Goal: Task Accomplishment & Management: Manage account settings

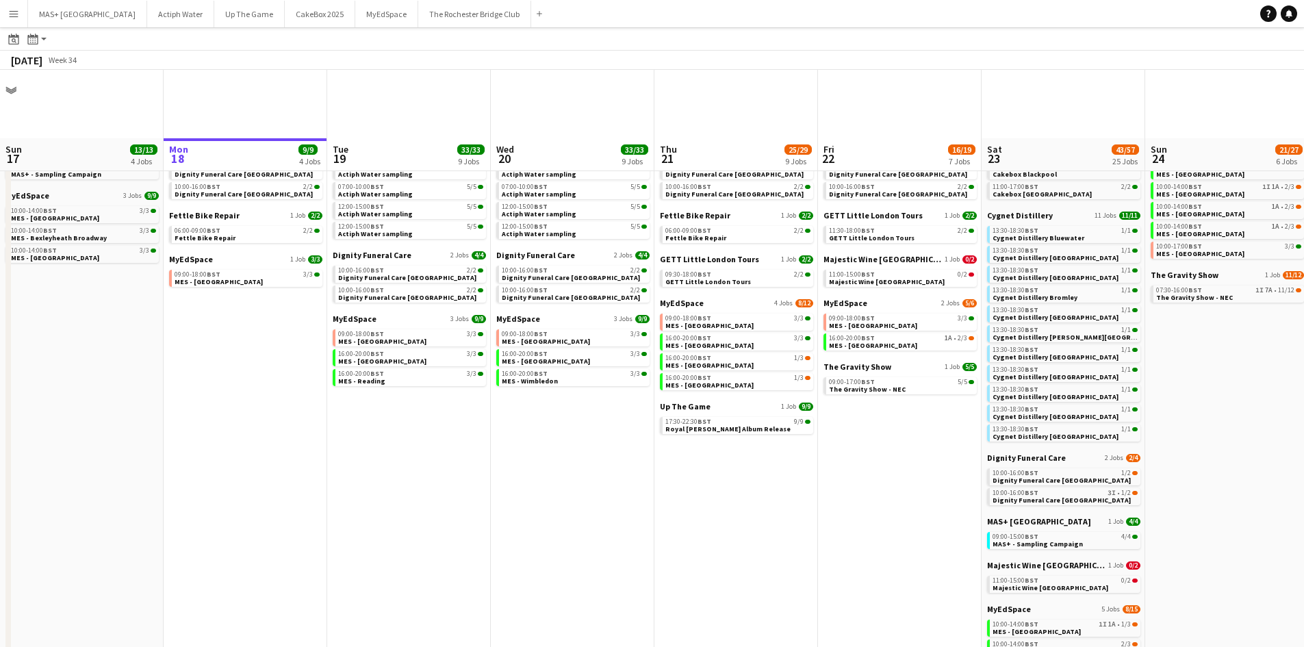
scroll to position [68, 0]
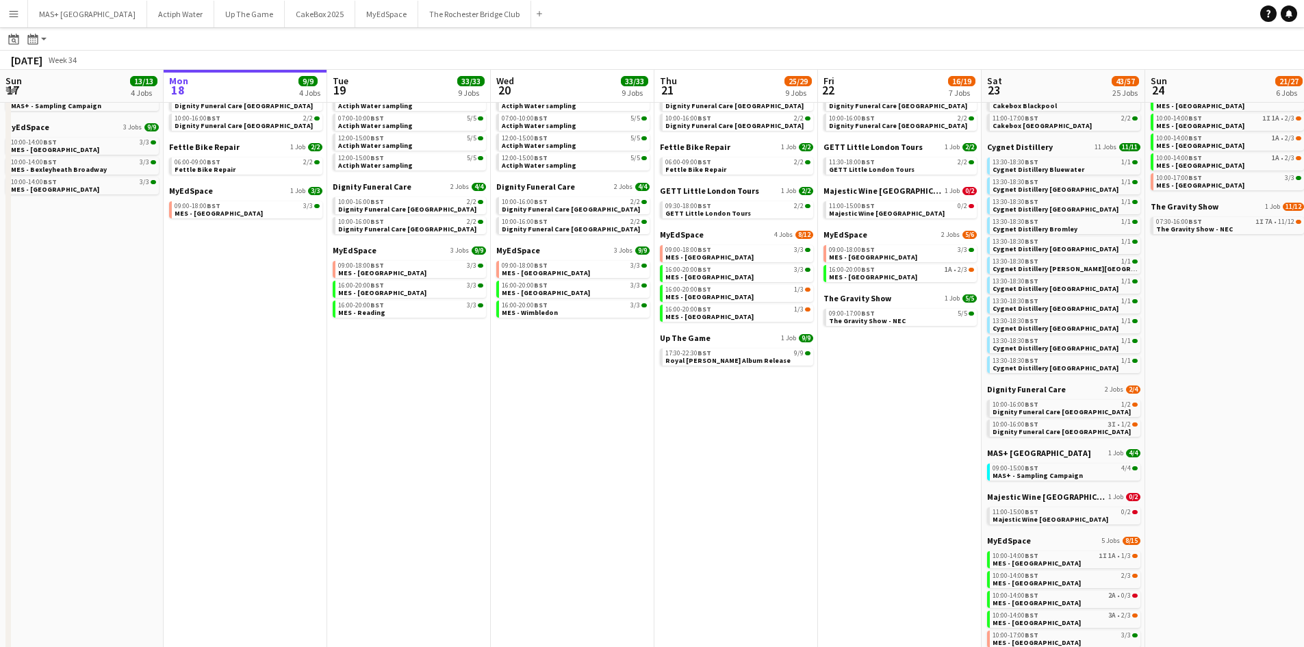
drag, startPoint x: 446, startPoint y: 386, endPoint x: 348, endPoint y: 176, distance: 231.5
click at [441, 370] on app-calendar-viewport "Sun 17 13/13 4 Jobs Mon 18 9/9 4 Jobs Tue 19 33/33 9 Jobs Wed 20 33/33 9 Jobs T…" at bounding box center [652, 433] width 1304 height 869
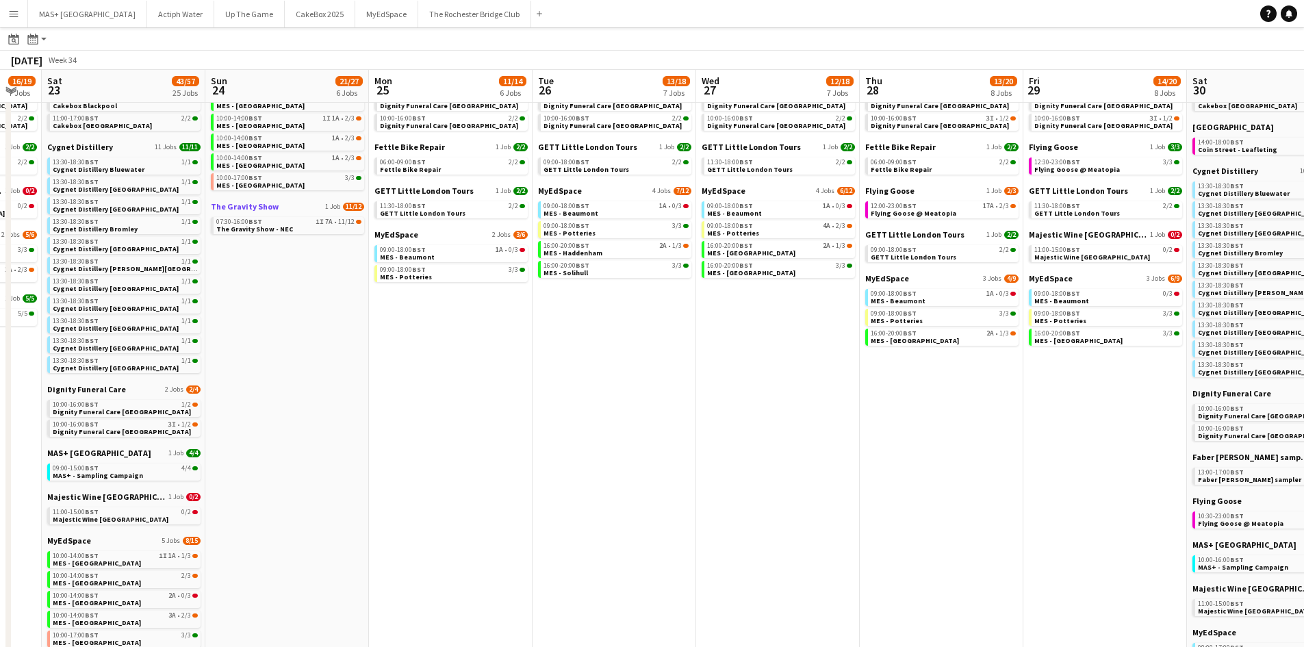
scroll to position [0, 0]
click at [255, 220] on span "BST" at bounding box center [255, 221] width 14 height 9
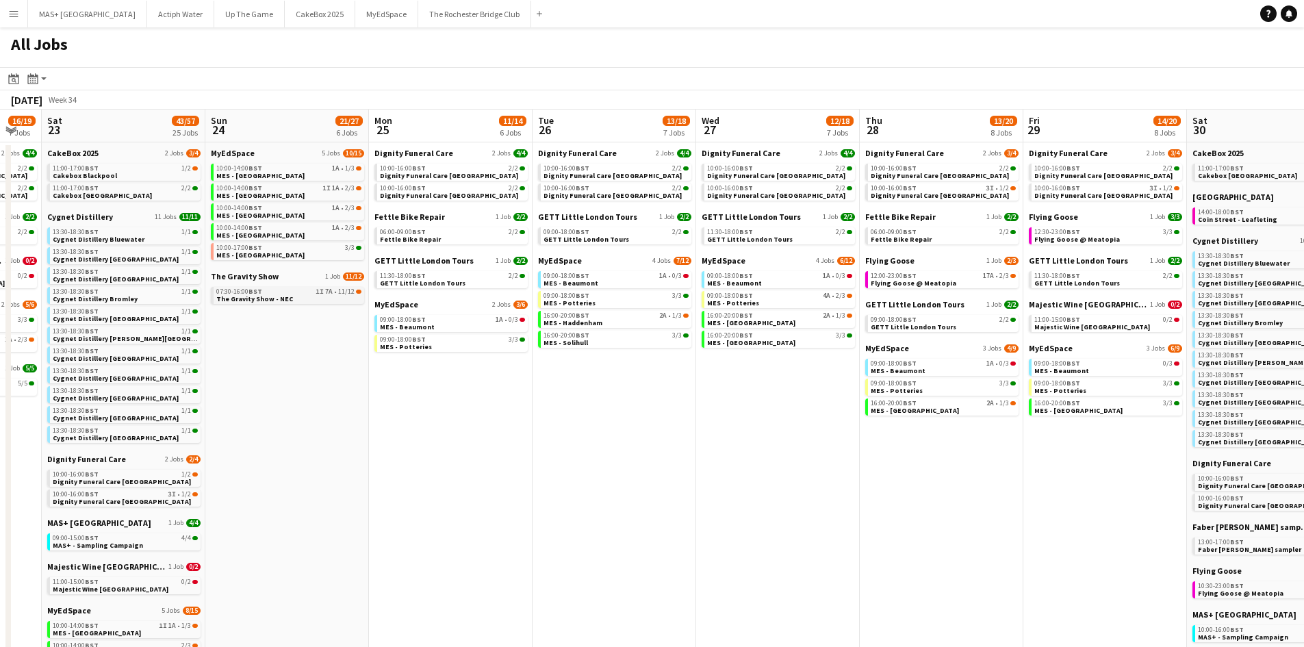
click at [248, 293] on span "07:30-16:00 BST" at bounding box center [239, 291] width 46 height 7
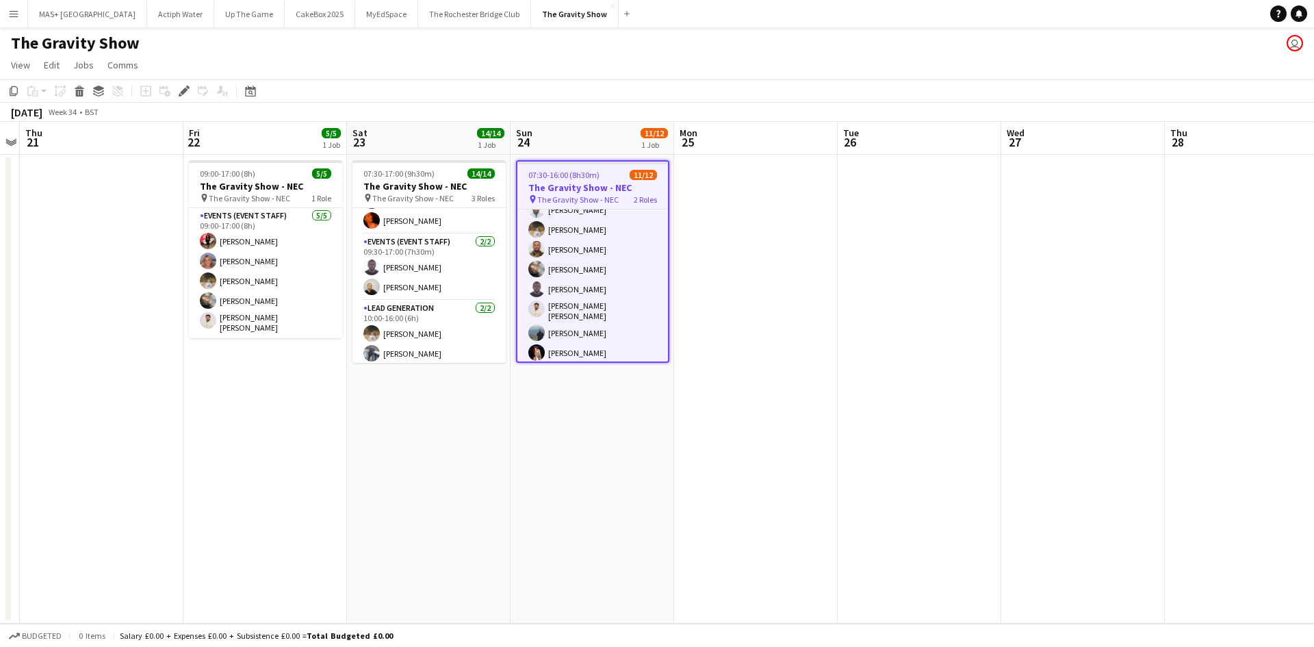
scroll to position [140, 0]
drag, startPoint x: 606, startPoint y: 311, endPoint x: 597, endPoint y: 309, distance: 9.0
click at [605, 310] on app-card-role "Lead Generation 1I 7A [DATE] 10:00-16:00 (6h) [PERSON_NAME] single-neutral-acti…" at bounding box center [592, 332] width 151 height 66
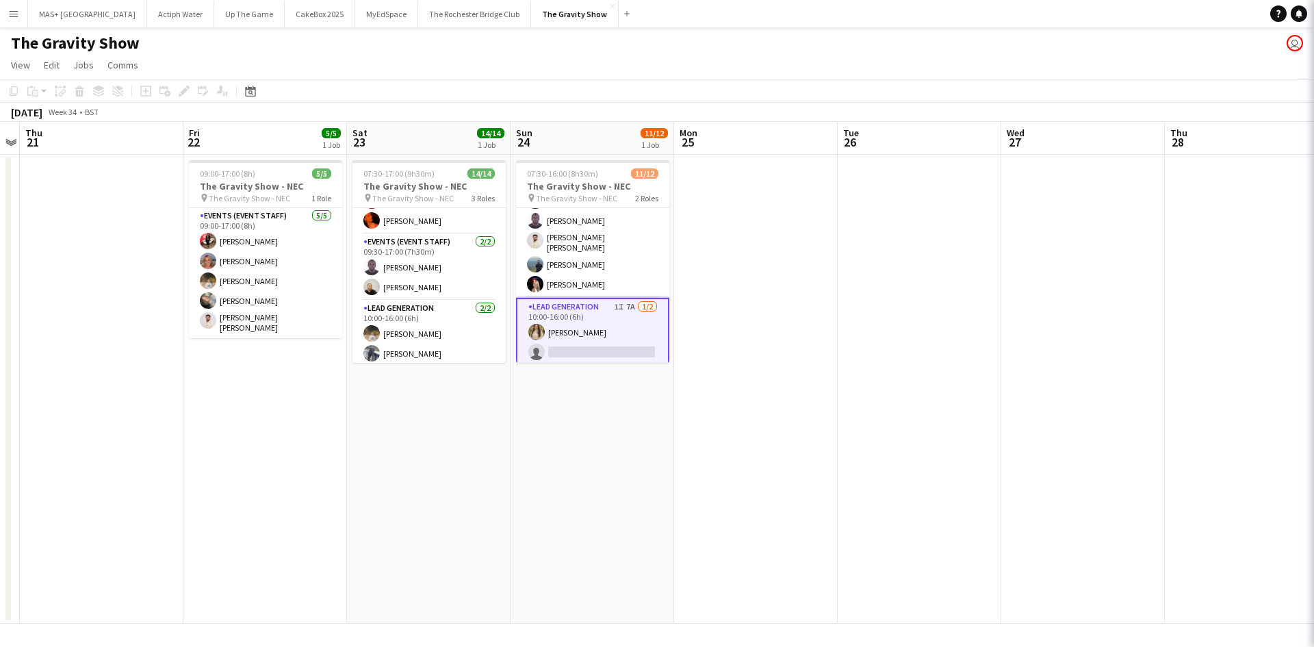
scroll to position [0, 472]
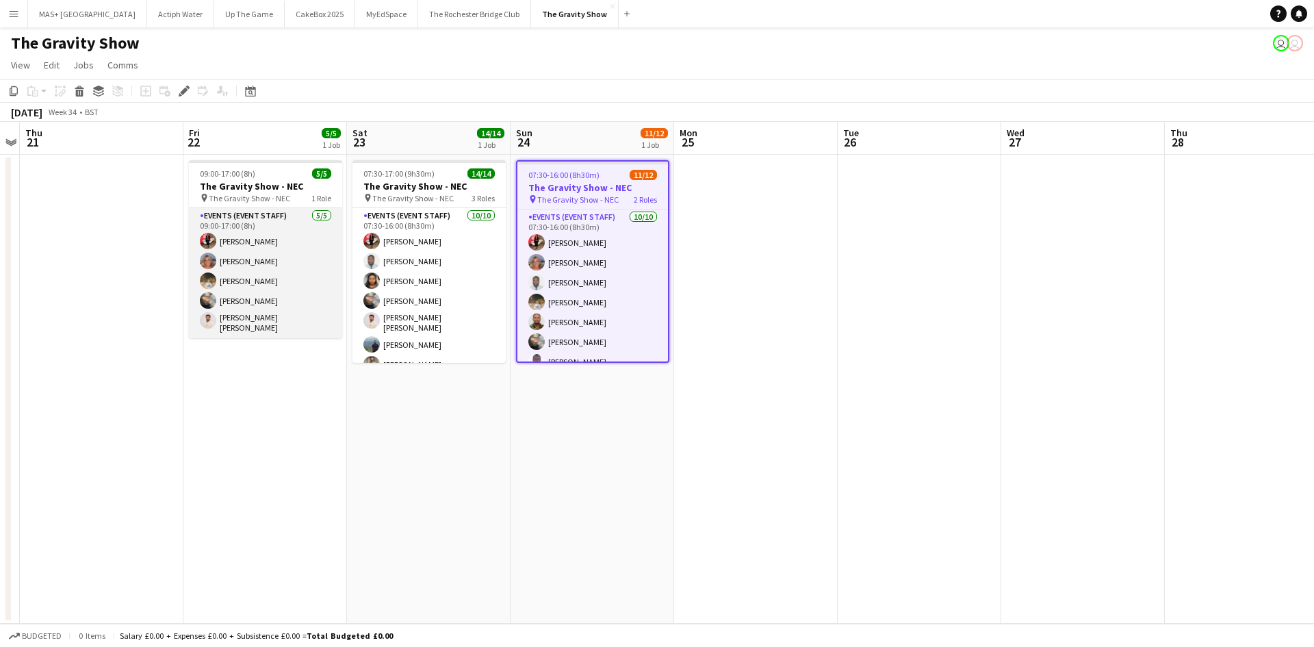
click at [291, 218] on app-card-role "Events (Event Staff) 5/5 09:00-17:00 (8h) Laura Polson Liadan McCann Farrukh Az…" at bounding box center [265, 273] width 153 height 130
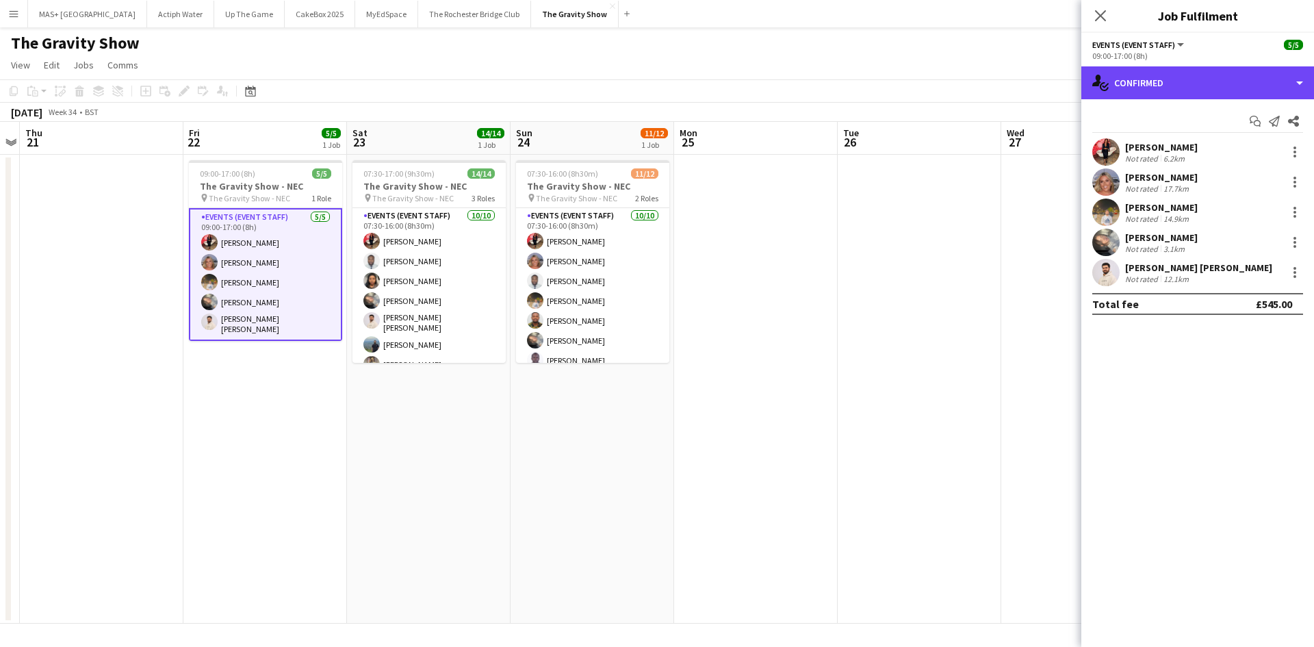
drag, startPoint x: 1228, startPoint y: 82, endPoint x: 1237, endPoint y: 143, distance: 61.5
click at [1228, 82] on div "single-neutral-actions-check-2 Confirmed" at bounding box center [1197, 82] width 233 height 33
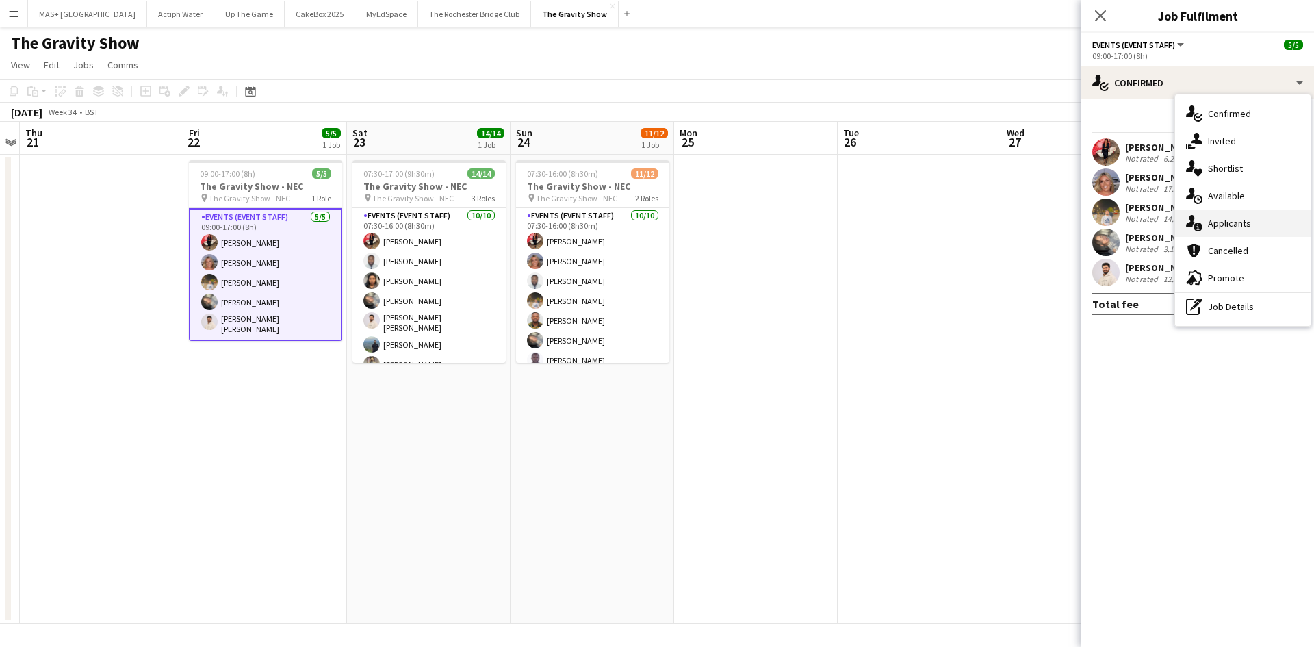
click at [1237, 214] on div "single-neutral-actions-information Applicants" at bounding box center [1242, 222] width 135 height 27
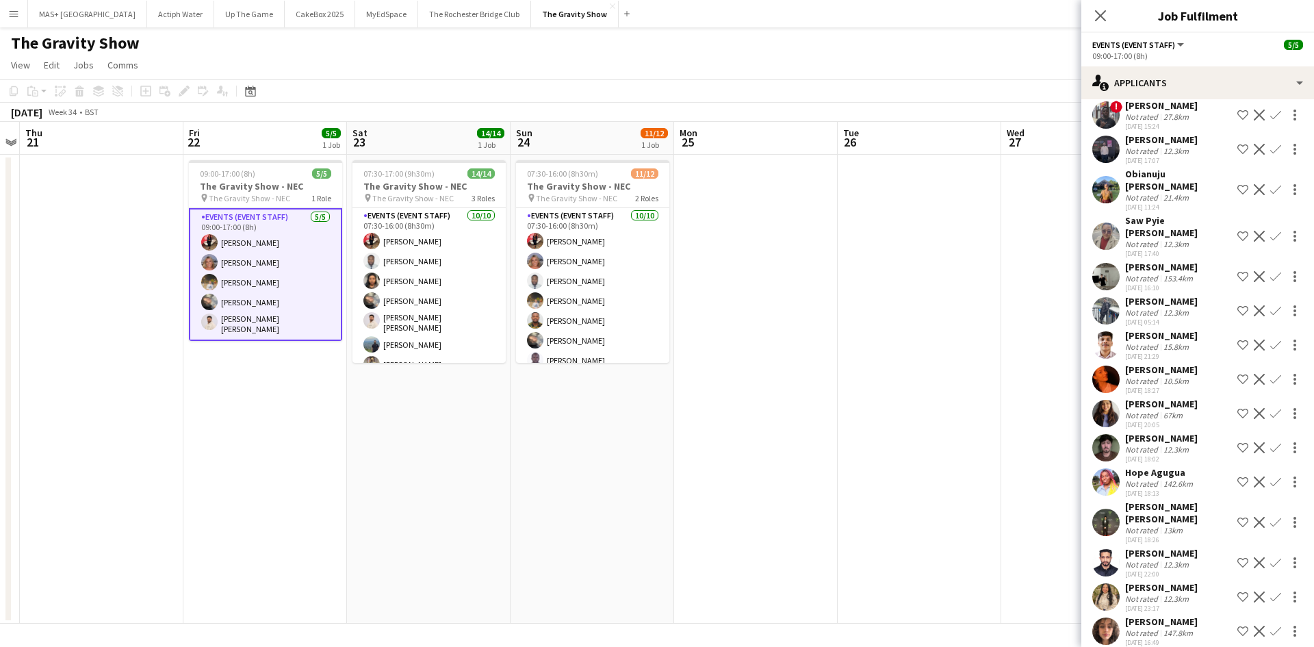
scroll to position [275, 0]
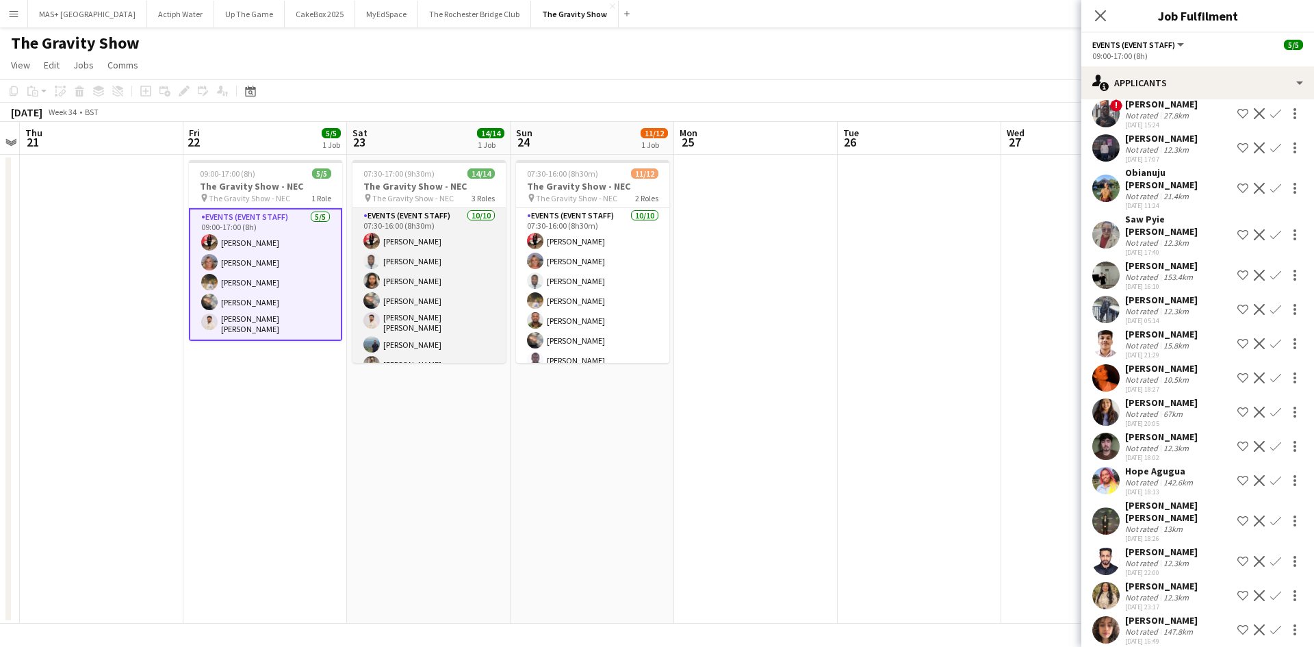
click at [412, 284] on app-card-role "Events (Event Staff) 10/10 07:30-16:00 (8h30m) Laura Polson Hammed Yakub Rorisa…" at bounding box center [428, 322] width 153 height 229
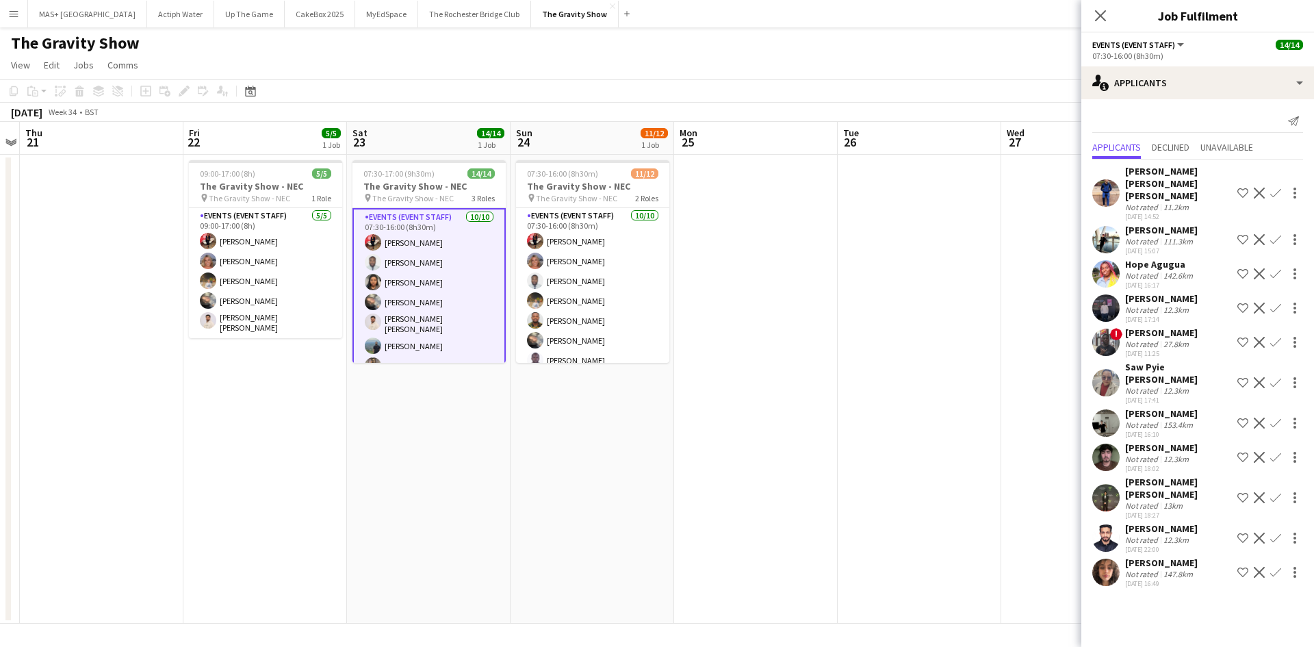
scroll to position [0, 0]
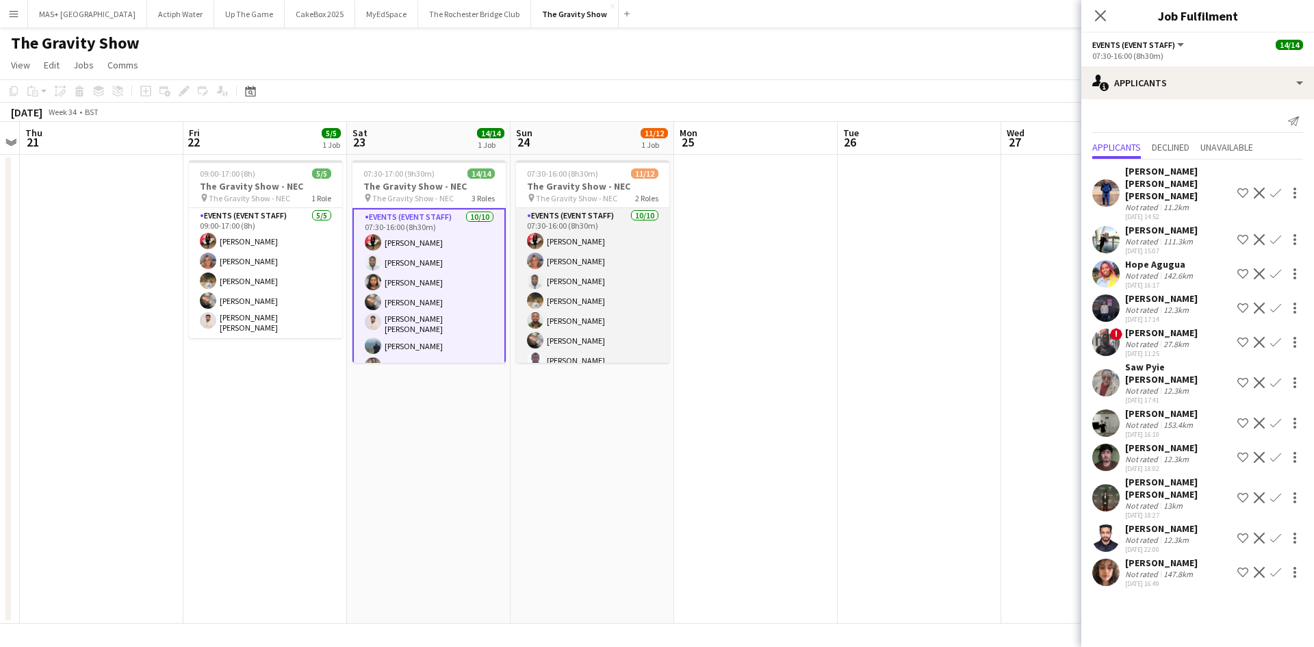
click at [615, 240] on app-card-role "Events (Event Staff) 10/10 07:30-16:00 (8h30m) Laura Polson Liadan McCann Hamme…" at bounding box center [592, 322] width 153 height 229
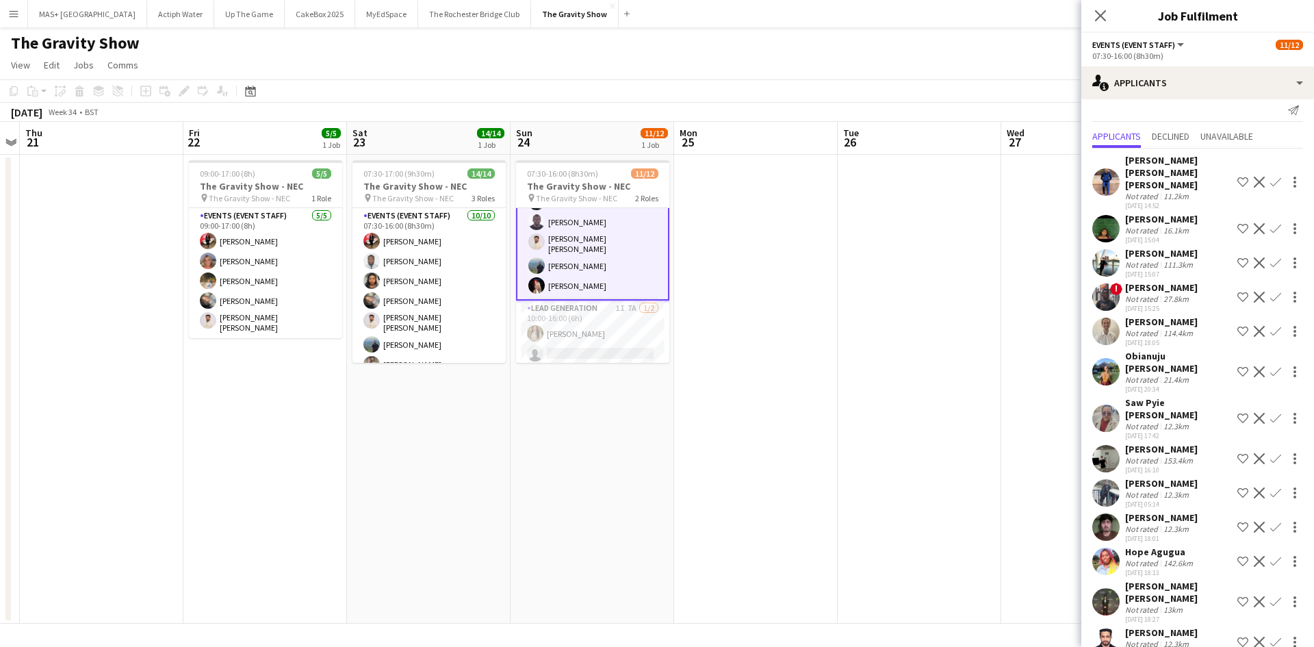
click at [863, 311] on app-date-cell at bounding box center [920, 389] width 164 height 469
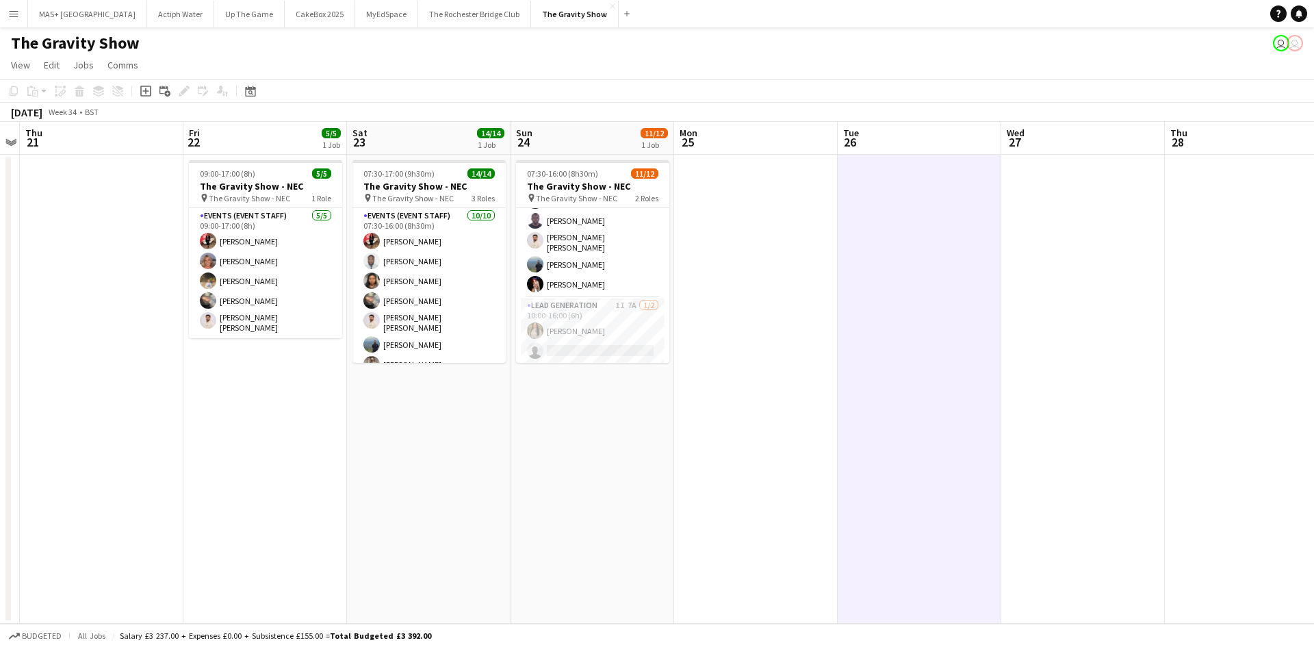
scroll to position [137, 0]
click at [14, 16] on app-icon "Menu" at bounding box center [13, 13] width 11 height 11
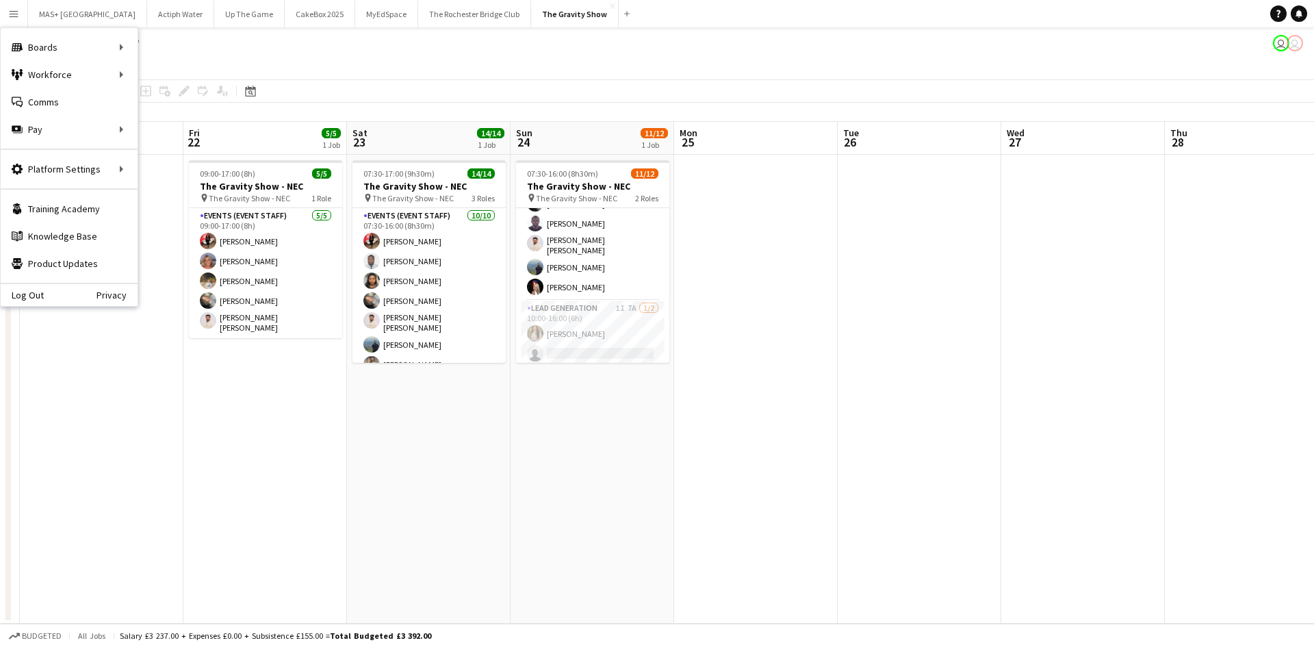
drag, startPoint x: 149, startPoint y: 76, endPoint x: 112, endPoint y: 55, distance: 42.0
click at [149, 77] on app-page-menu "View Day view expanded Day view collapsed Month view Date picker Jump to today …" at bounding box center [657, 66] width 1314 height 26
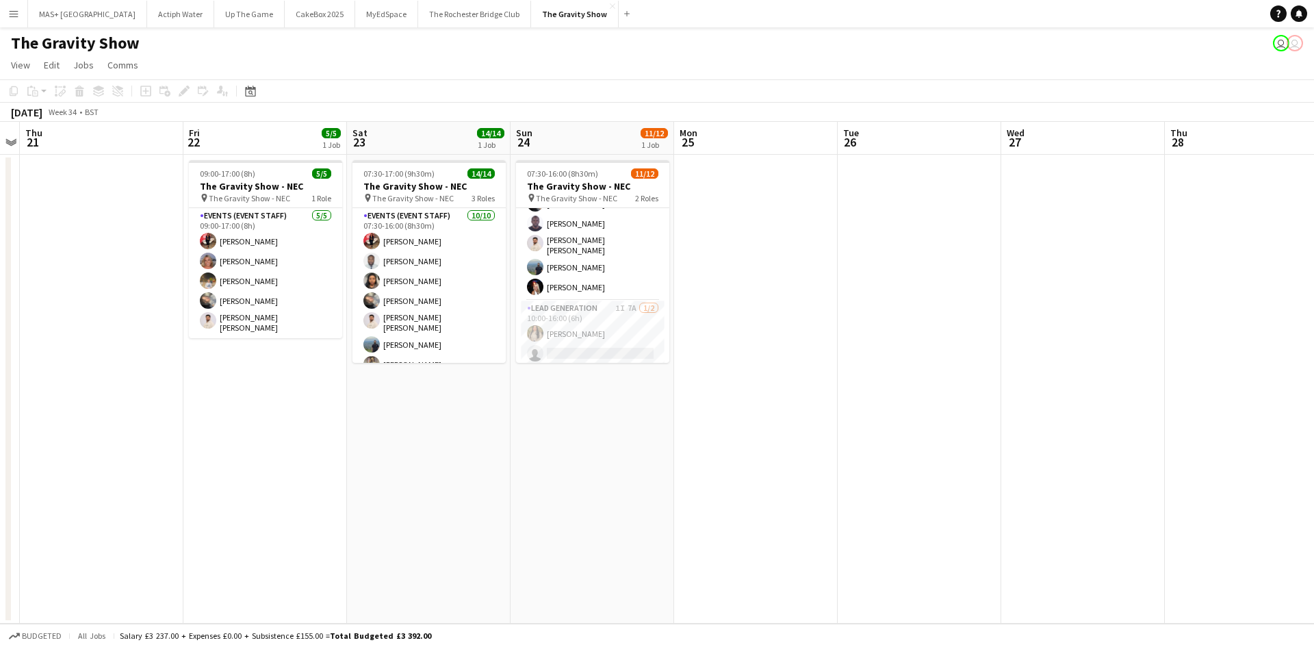
click at [10, 14] on app-icon "Menu" at bounding box center [13, 13] width 11 height 11
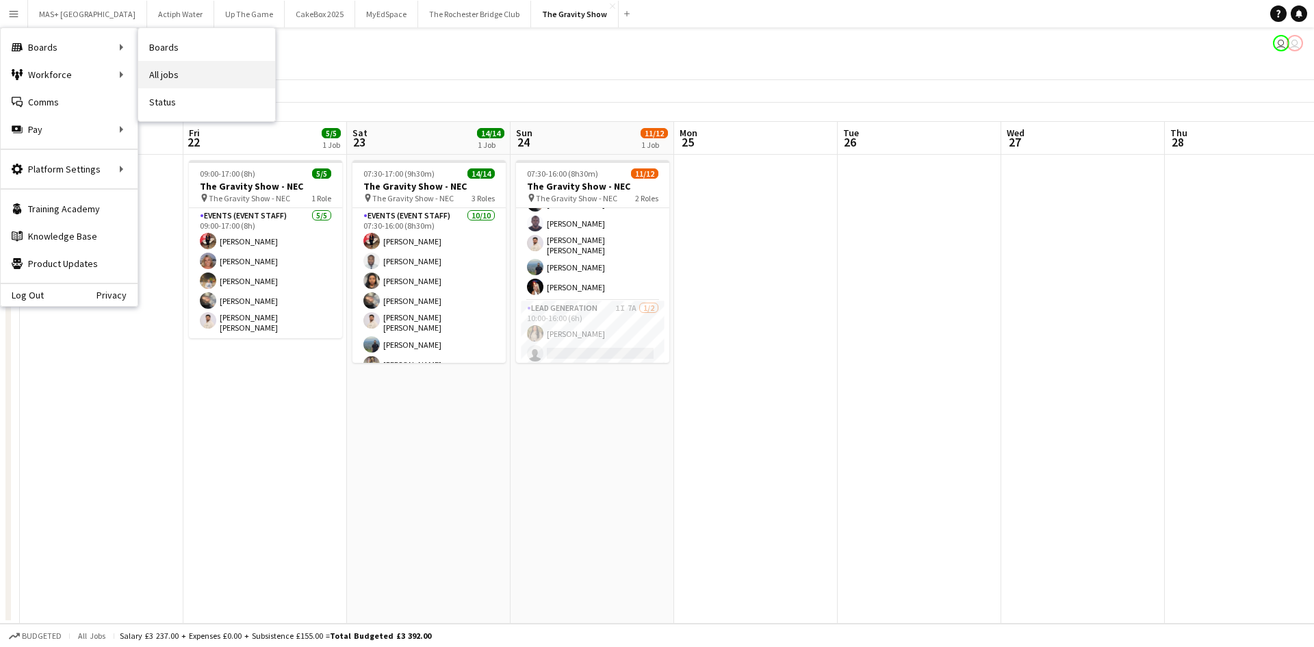
click at [151, 66] on link "All jobs" at bounding box center [206, 74] width 137 height 27
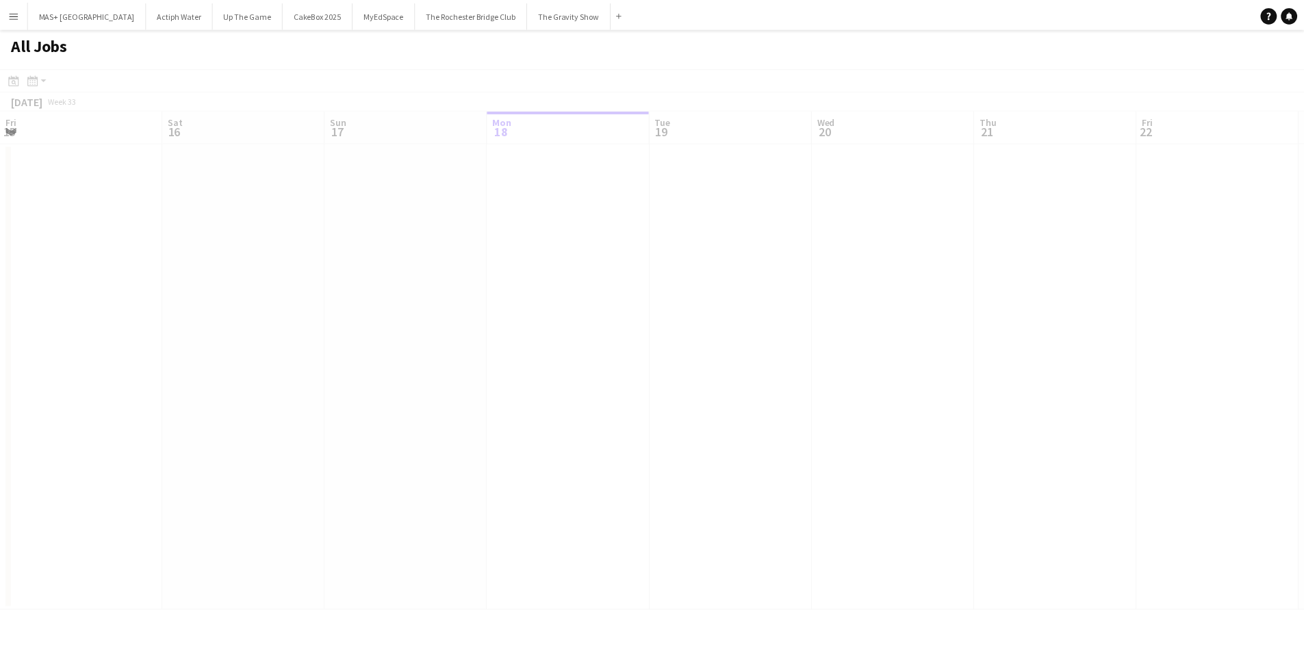
scroll to position [0, 327]
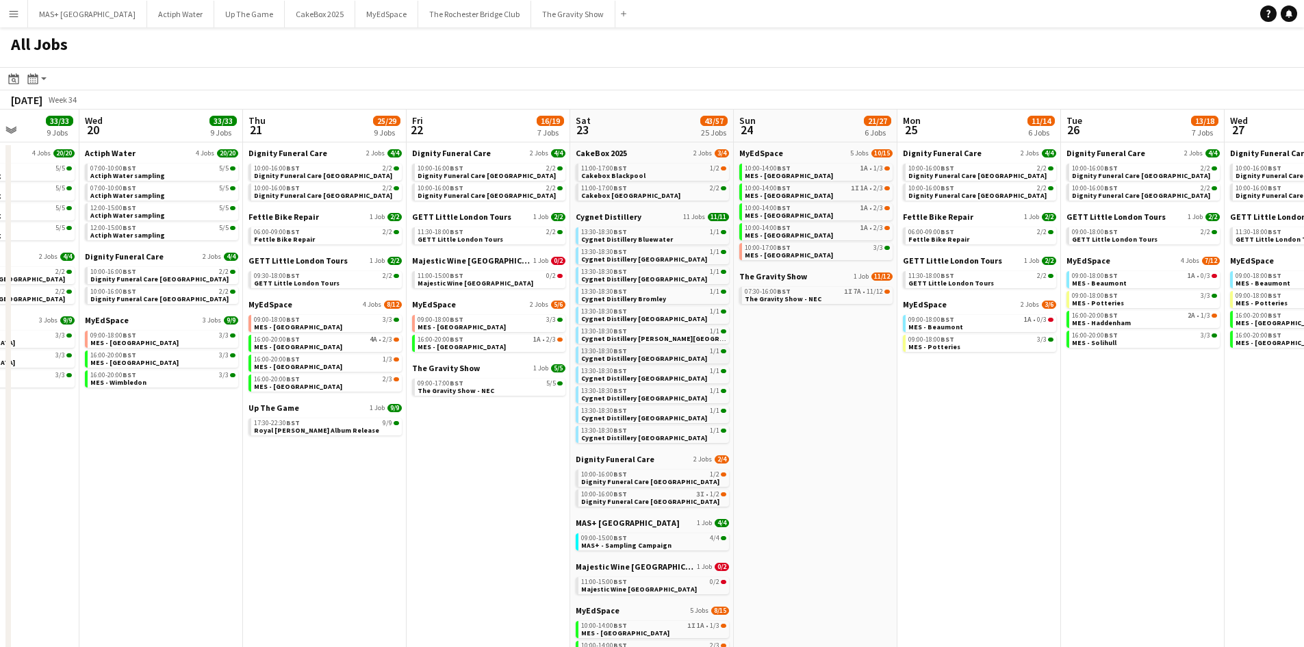
drag, startPoint x: 905, startPoint y: 424, endPoint x: 588, endPoint y: 350, distance: 325.4
click at [493, 435] on app-calendar-viewport "Sun 17 13/13 4 Jobs Mon 18 9/9 4 Jobs Tue 19 33/33 9 Jobs Wed 20 33/33 9 Jobs T…" at bounding box center [652, 523] width 1304 height 828
click at [636, 240] on span "Cygnet Distillery Bluewater" at bounding box center [626, 239] width 92 height 9
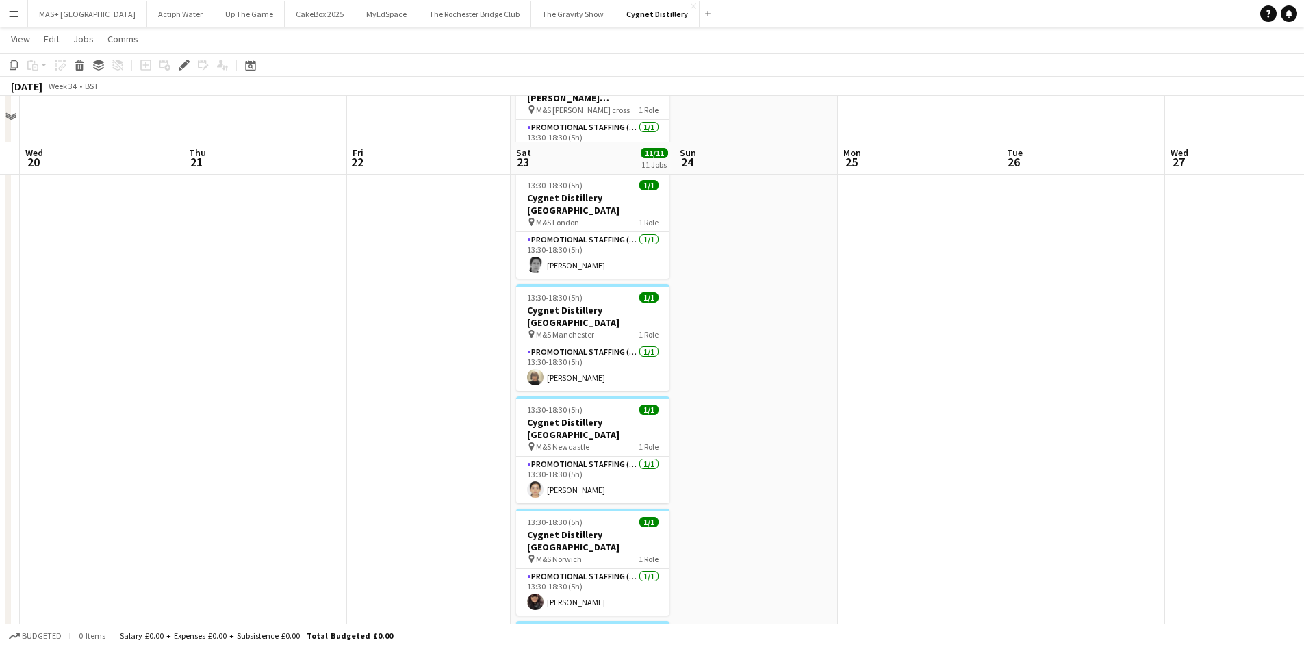
scroll to position [684, 0]
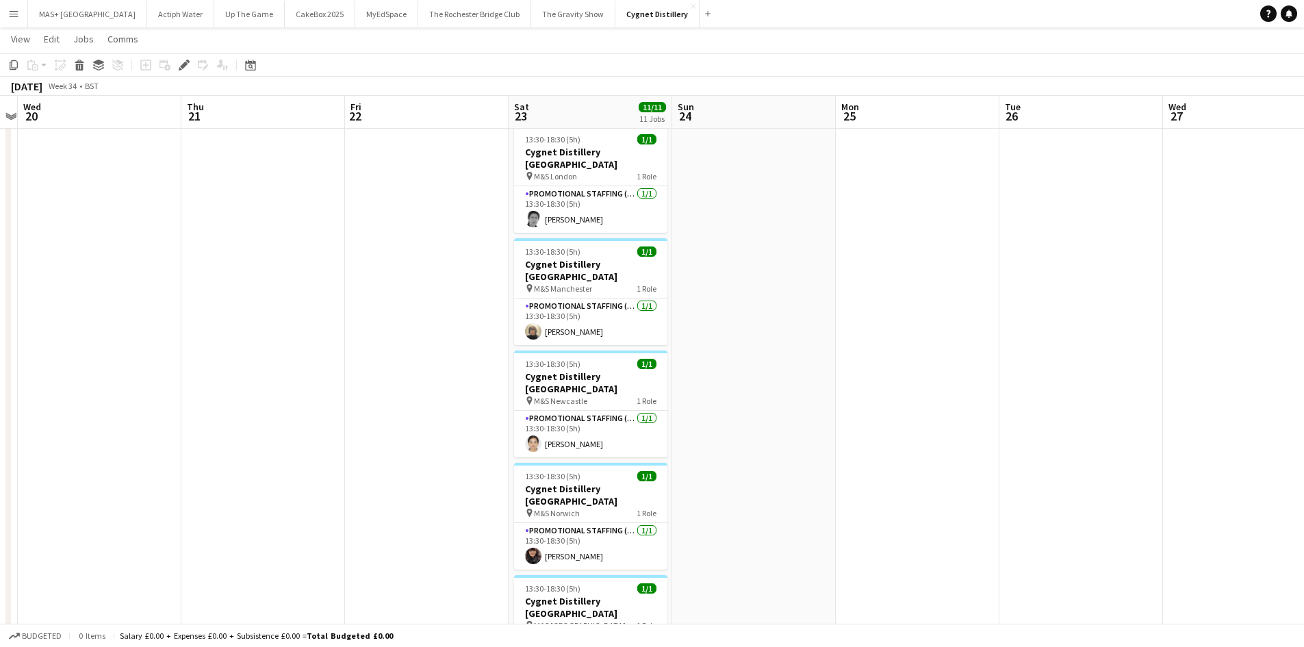
drag, startPoint x: 918, startPoint y: 411, endPoint x: 670, endPoint y: 403, distance: 247.8
click at [181, 354] on app-calendar-viewport "Sun 17 Mon 18 Tue 19 Wed 20 Thu 21 Fri 22 Sat 23 11/11 11 Jobs Sun 24 Mon 25 Tu…" at bounding box center [652, 55] width 1304 height 1373
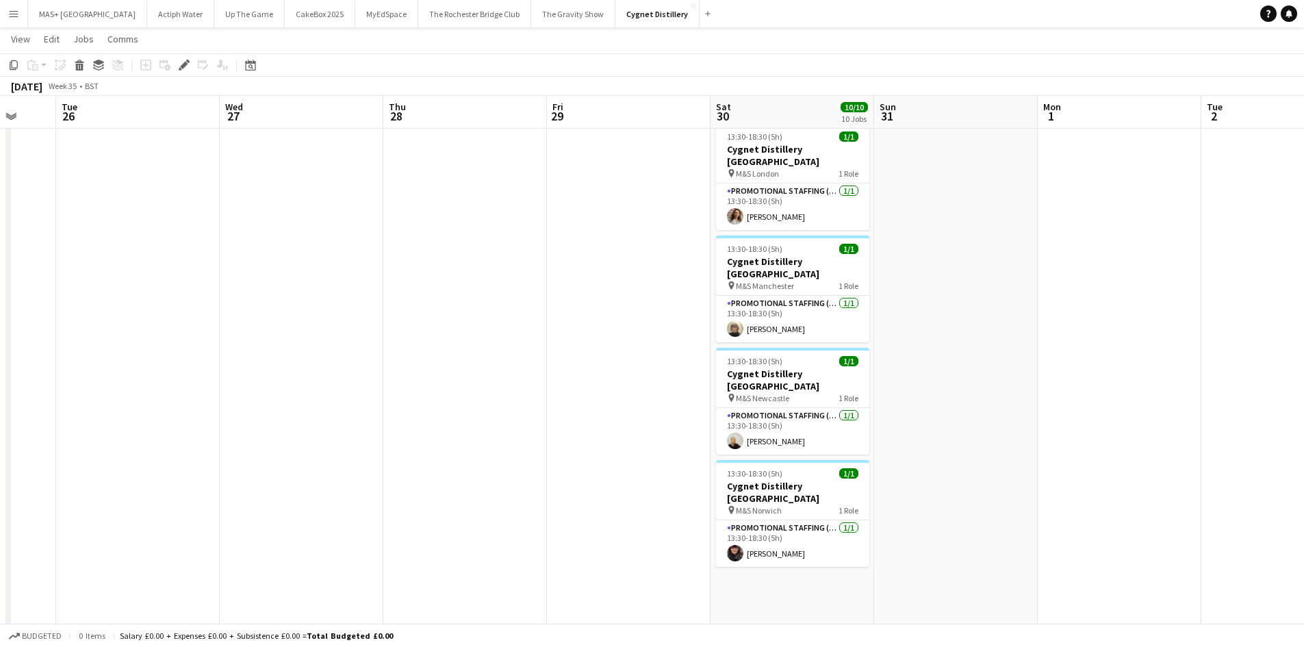
drag, startPoint x: 676, startPoint y: 434, endPoint x: 651, endPoint y: 430, distance: 25.7
click at [651, 430] on app-calendar-viewport "Fri 22 Sat 23 11/11 11 Jobs Sun 24 Mon 25 Tue 26 Wed 27 Thu 28 Fri 29 Sat 30 10…" at bounding box center [652, 55] width 1304 height 1373
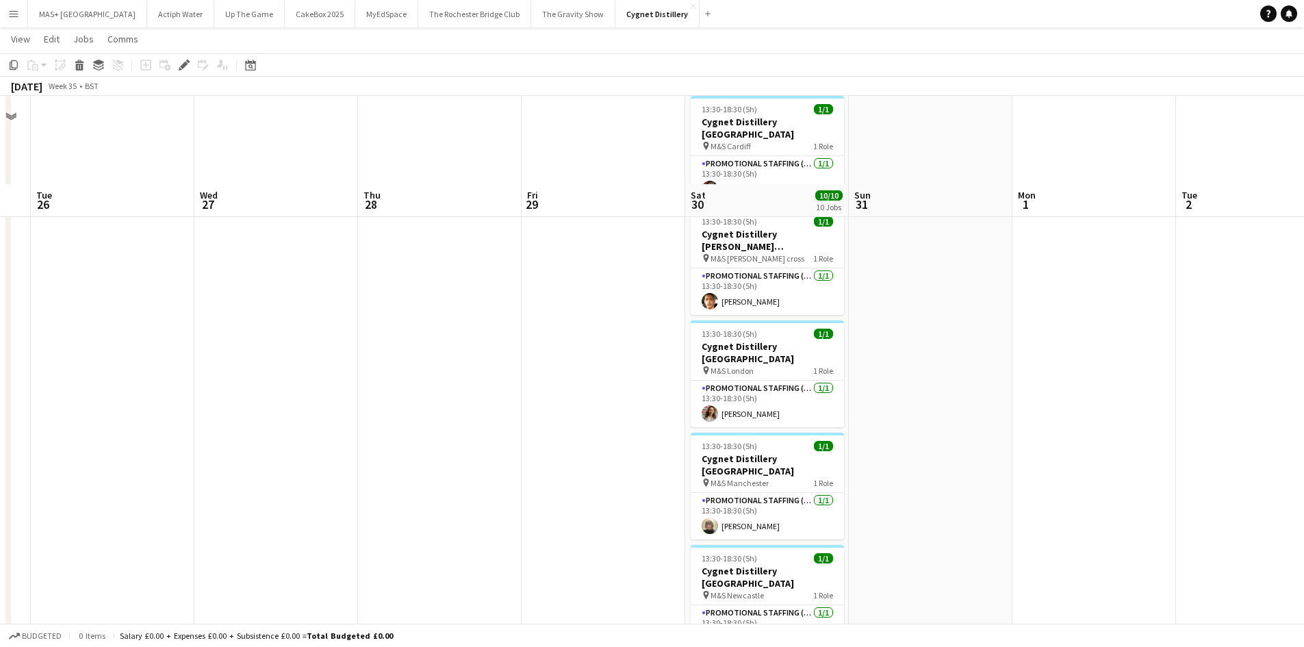
scroll to position [616, 0]
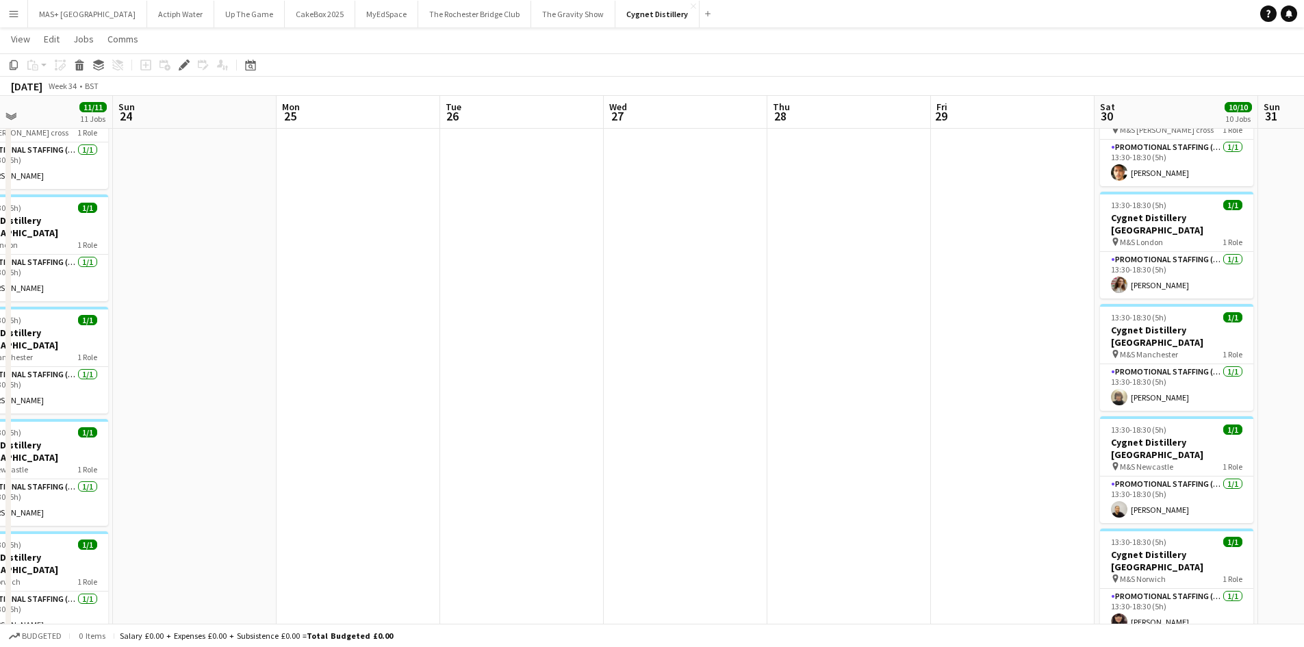
drag, startPoint x: 563, startPoint y: 476, endPoint x: 453, endPoint y: 498, distance: 111.7
click at [898, 524] on app-calendar-viewport "Thu 21 Fri 22 Sat 23 11/11 11 Jobs Sun 24 Mon 25 Tue 26 Wed 27 Thu 28 Fri 29 Sa…" at bounding box center [652, 123] width 1304 height 1373
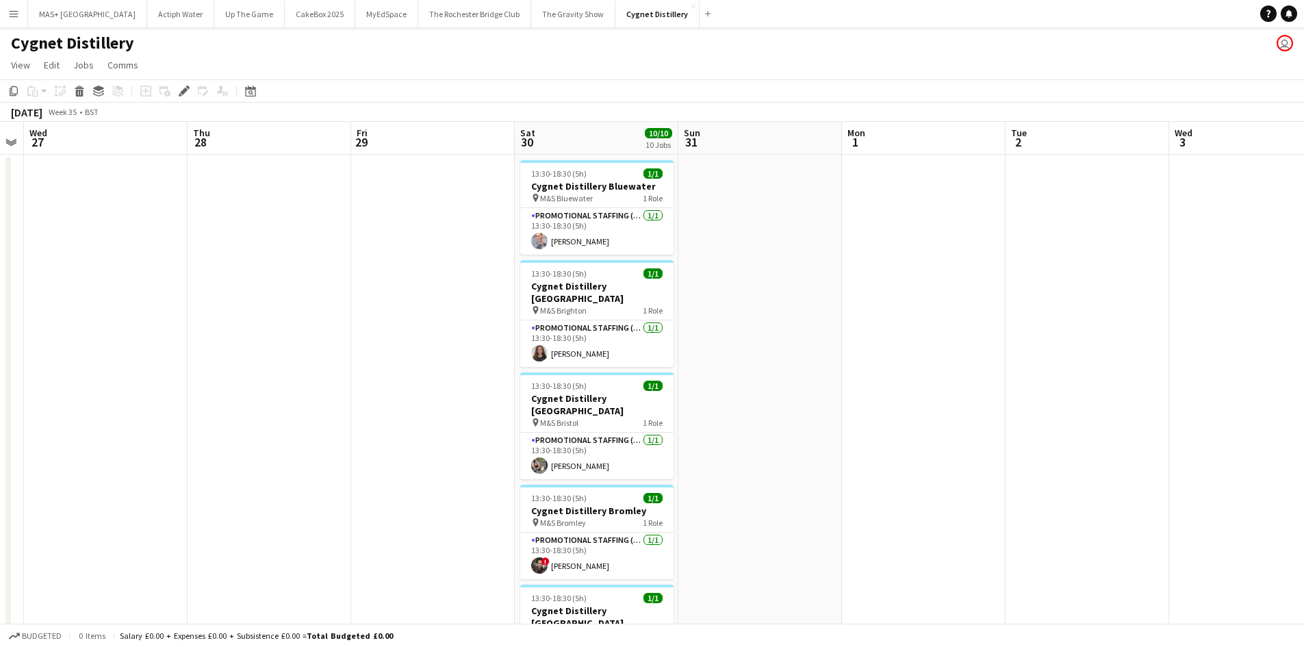
scroll to position [0, 482]
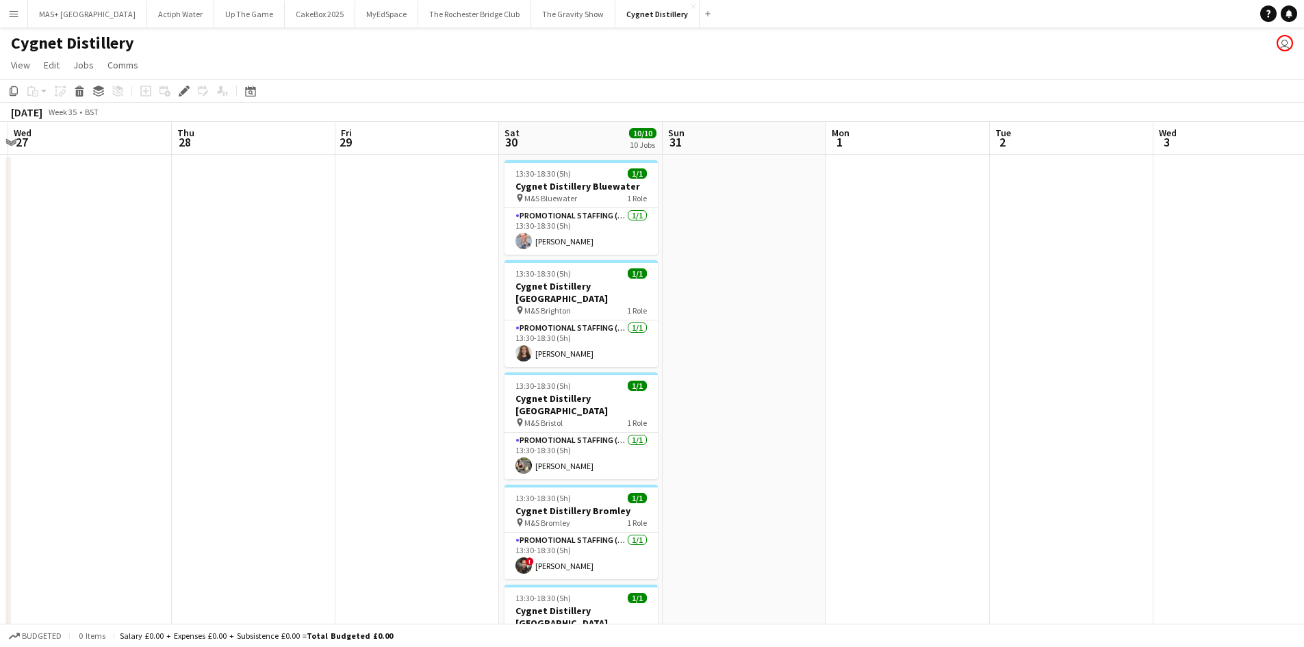
drag, startPoint x: 1059, startPoint y: 407, endPoint x: 466, endPoint y: 439, distance: 594.2
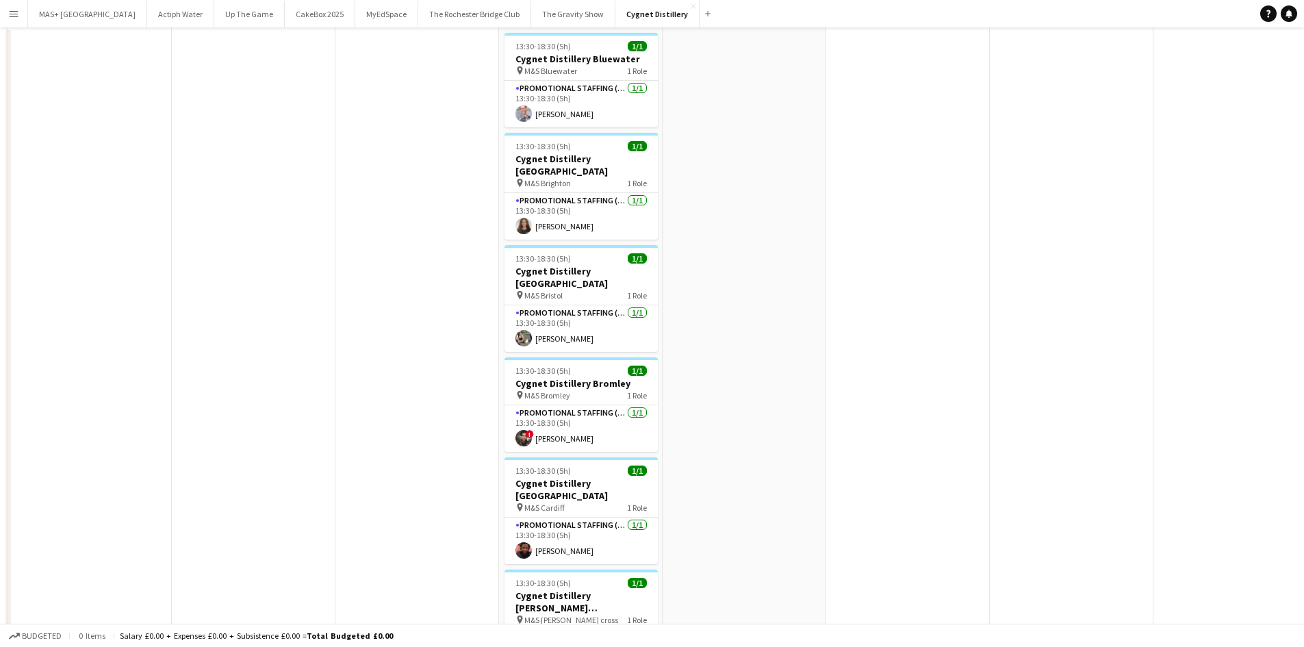
scroll to position [205, 0]
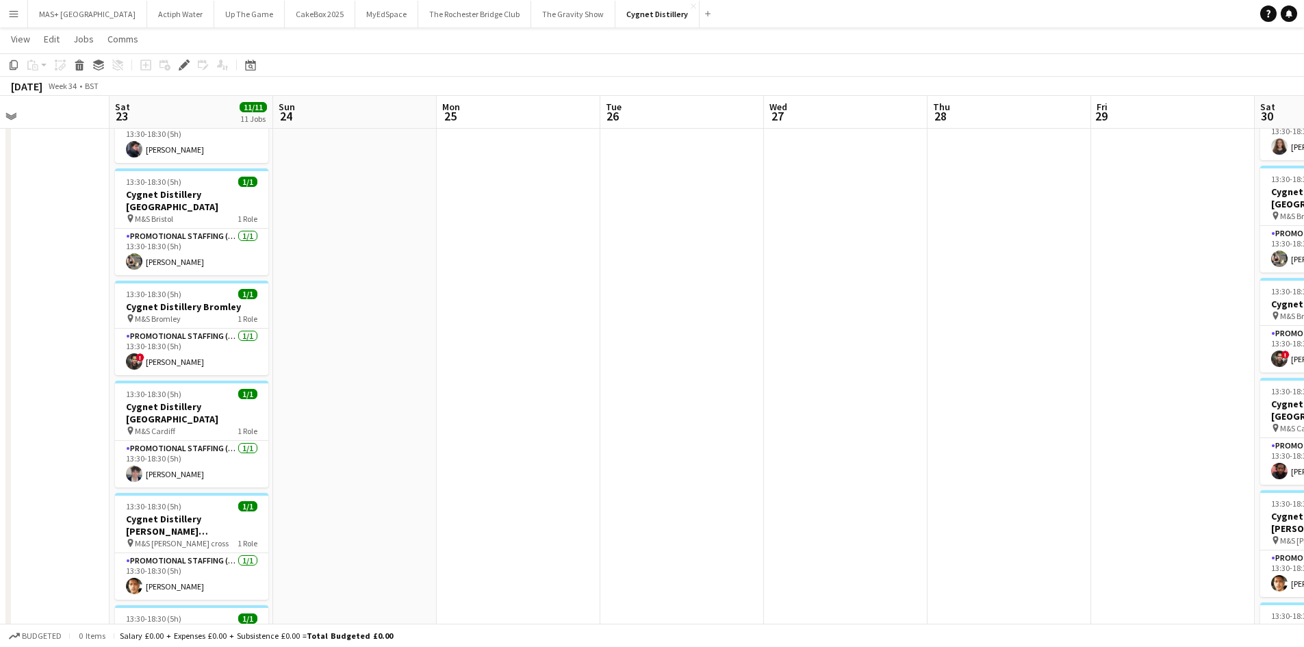
drag, startPoint x: 322, startPoint y: 407, endPoint x: 610, endPoint y: 459, distance: 292.6
click at [1066, 469] on app-calendar-viewport "Wed 20 Thu 21 Fri 22 Sat 23 11/11 11 Jobs Sun 24 Mon 25 Tue 26 Wed 27 Thu 28 Fr…" at bounding box center [652, 534] width 1304 height 1373
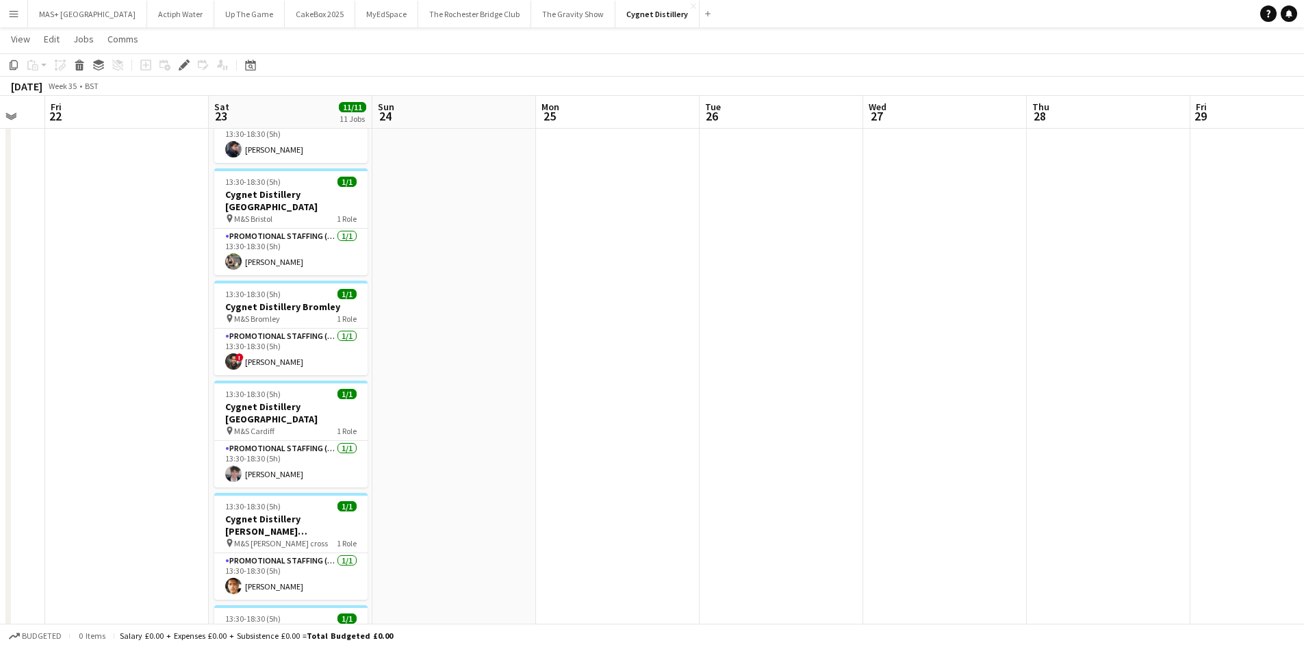
drag, startPoint x: 608, startPoint y: 459, endPoint x: 726, endPoint y: 459, distance: 117.7
click at [726, 459] on app-calendar-viewport "Wed 20 Thu 21 Fri 22 Sat 23 11/11 11 Jobs Sun 24 Mon 25 Tue 26 Wed 27 Thu 28 Fr…" at bounding box center [652, 534] width 1304 height 1373
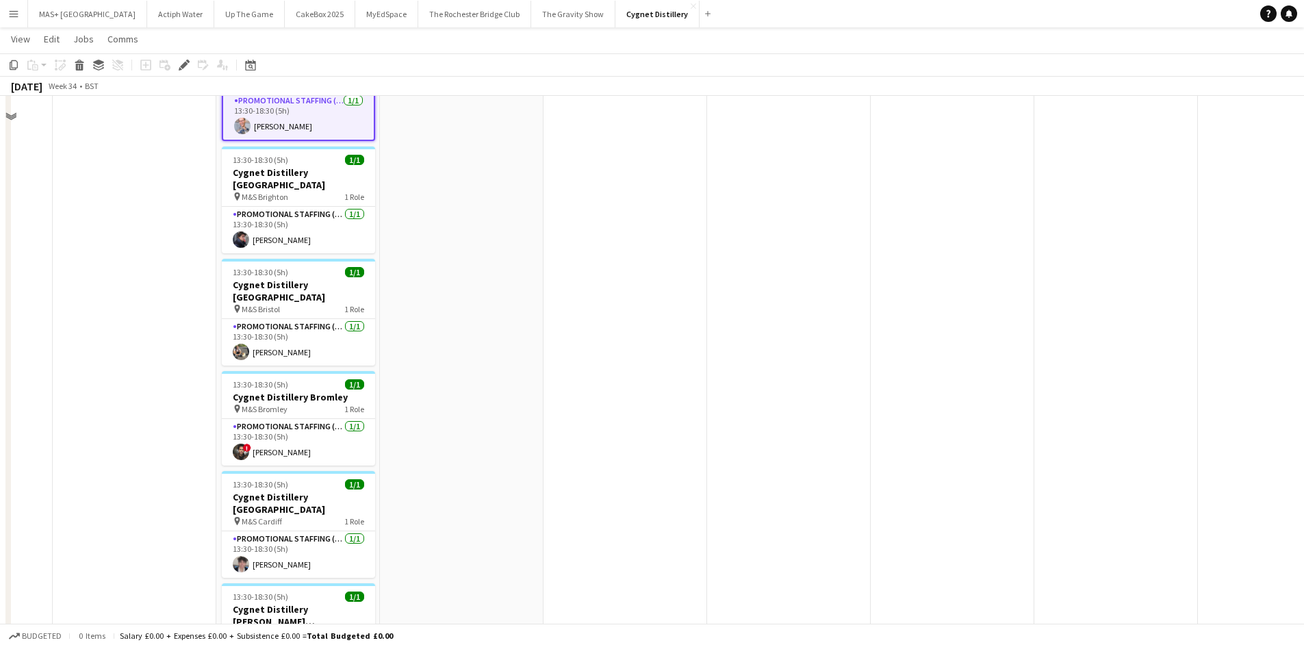
scroll to position [0, 0]
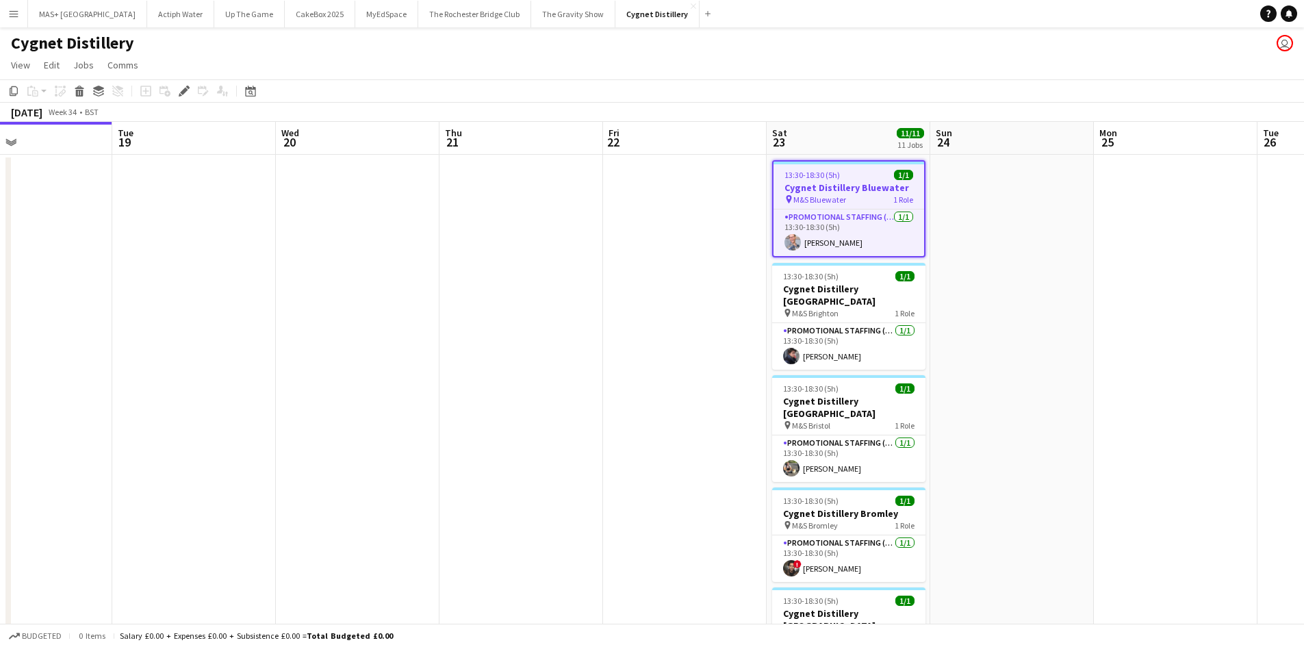
drag, startPoint x: 101, startPoint y: 357, endPoint x: 354, endPoint y: 370, distance: 253.5
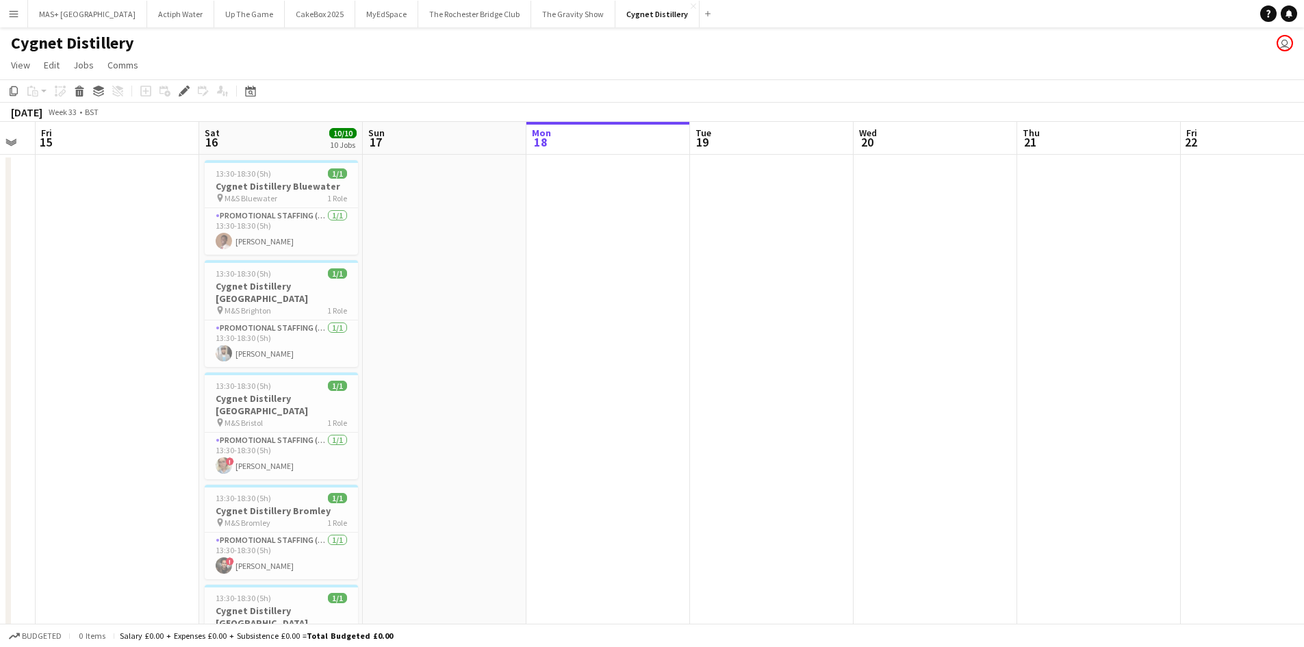
drag, startPoint x: 665, startPoint y: 370, endPoint x: 724, endPoint y: 369, distance: 58.9
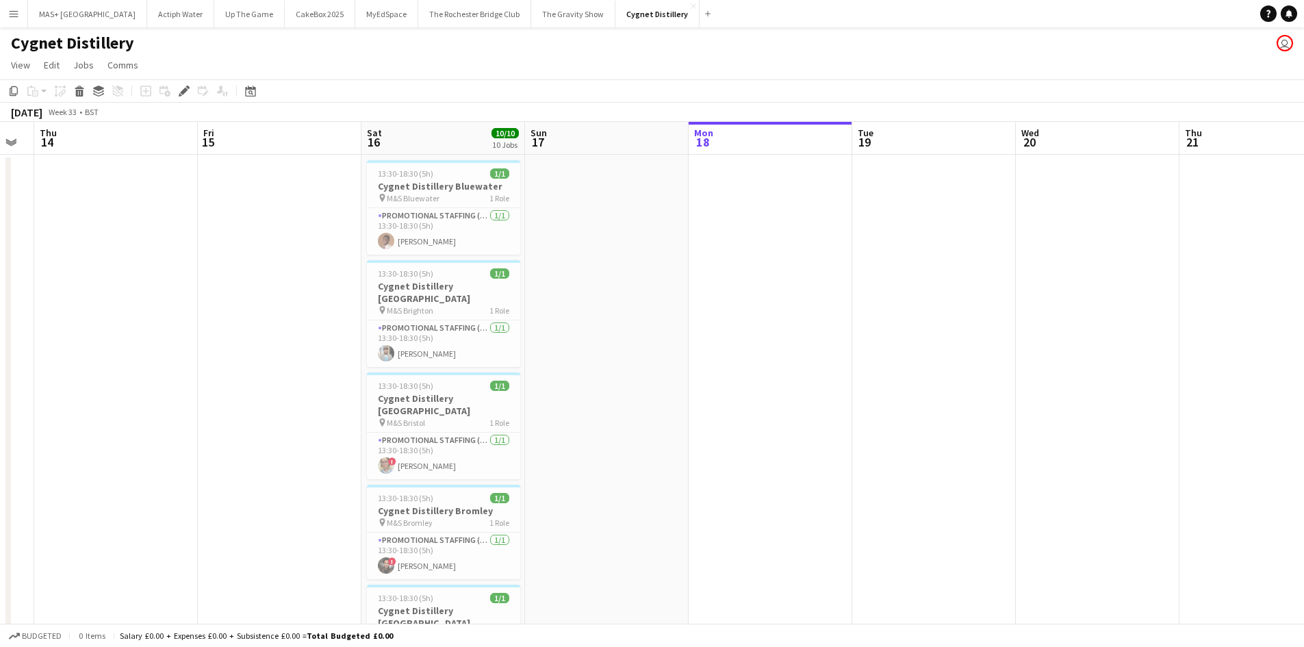
scroll to position [0, 320]
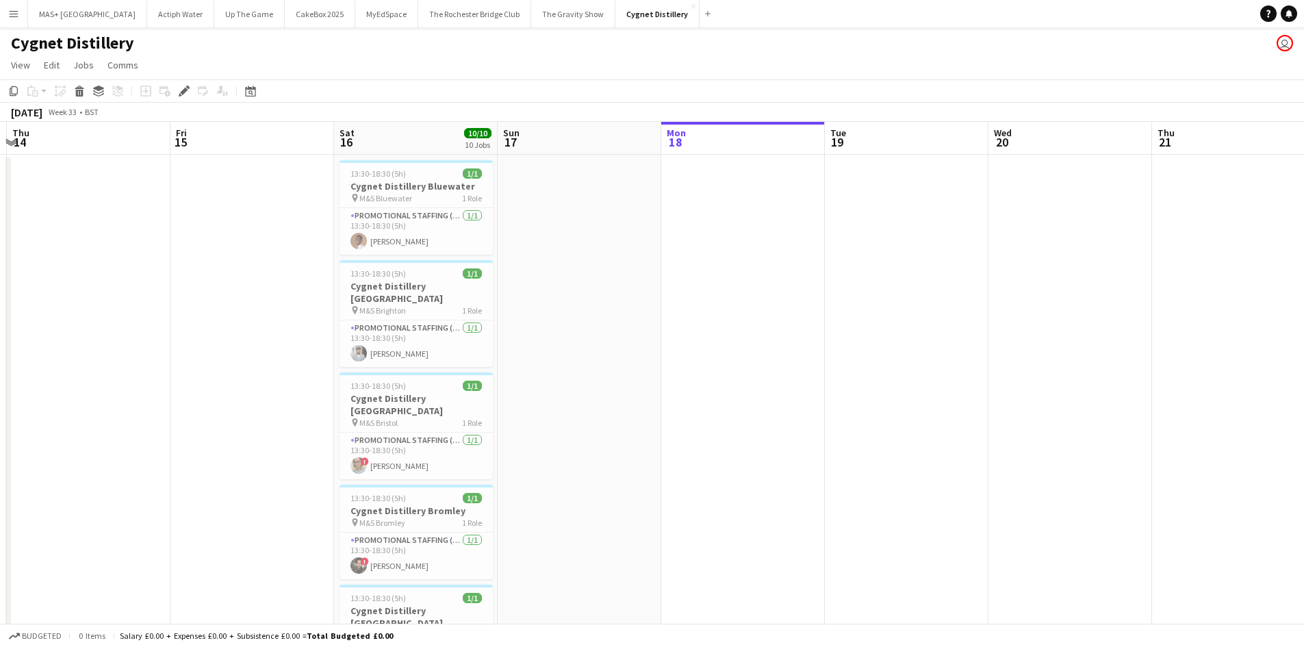
drag, startPoint x: 629, startPoint y: 362, endPoint x: 765, endPoint y: 361, distance: 136.2
